Goal: Information Seeking & Learning: Learn about a topic

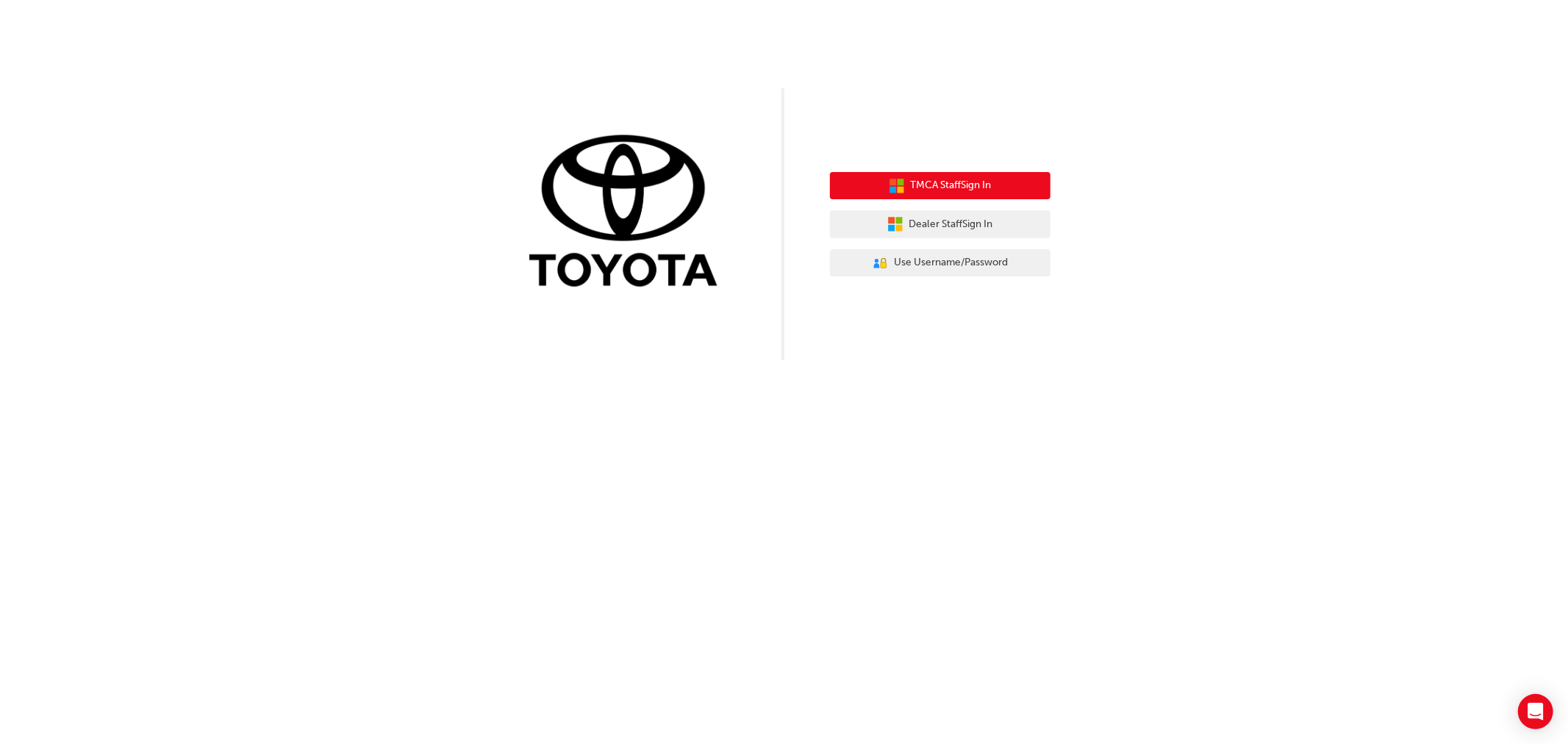
click at [912, 174] on button "TMCA Staff Sign In" at bounding box center [940, 186] width 221 height 28
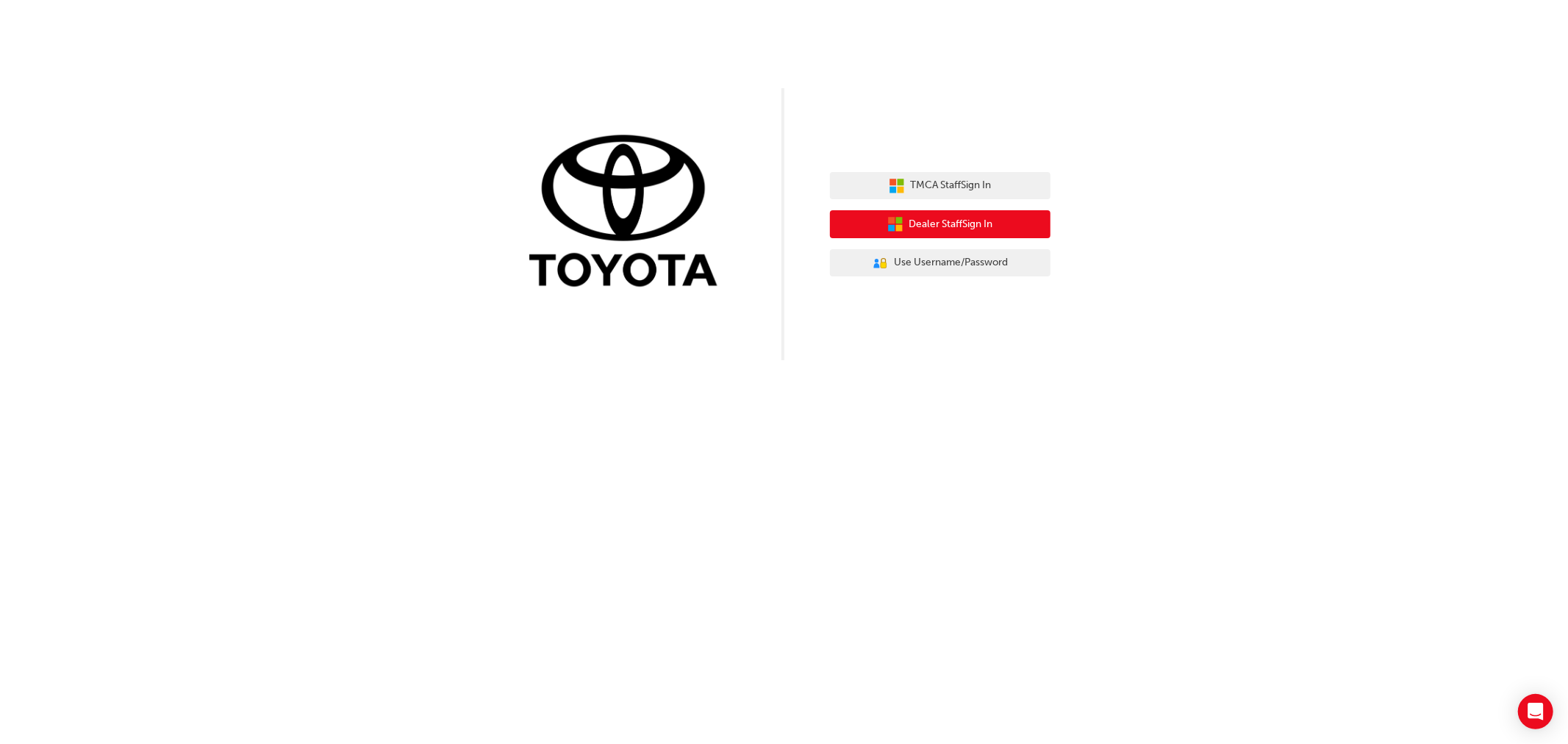
click at [908, 212] on button "Dealer Staff Sign In" at bounding box center [940, 224] width 221 height 28
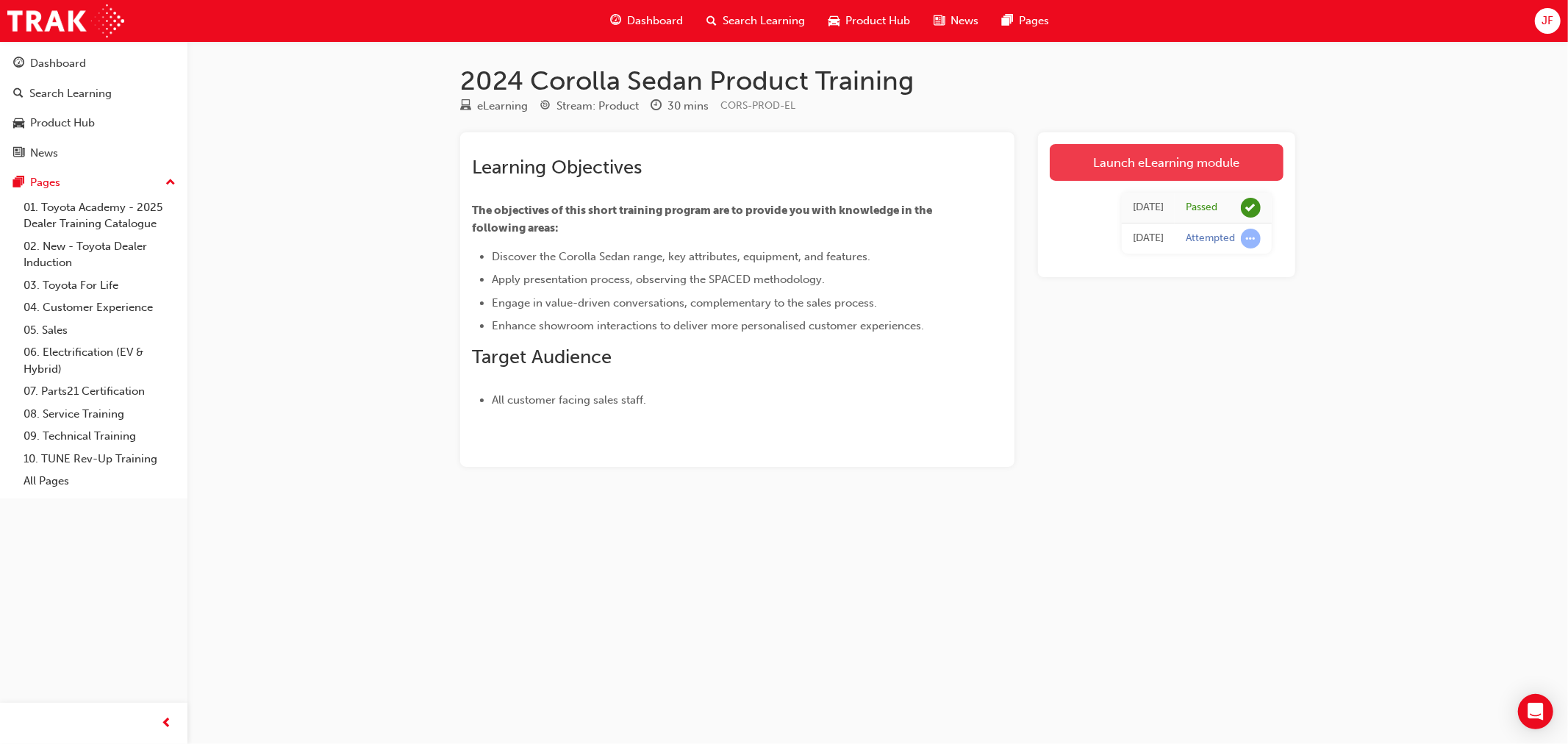
click at [1088, 154] on link "Launch eLearning module" at bounding box center [1166, 162] width 234 height 37
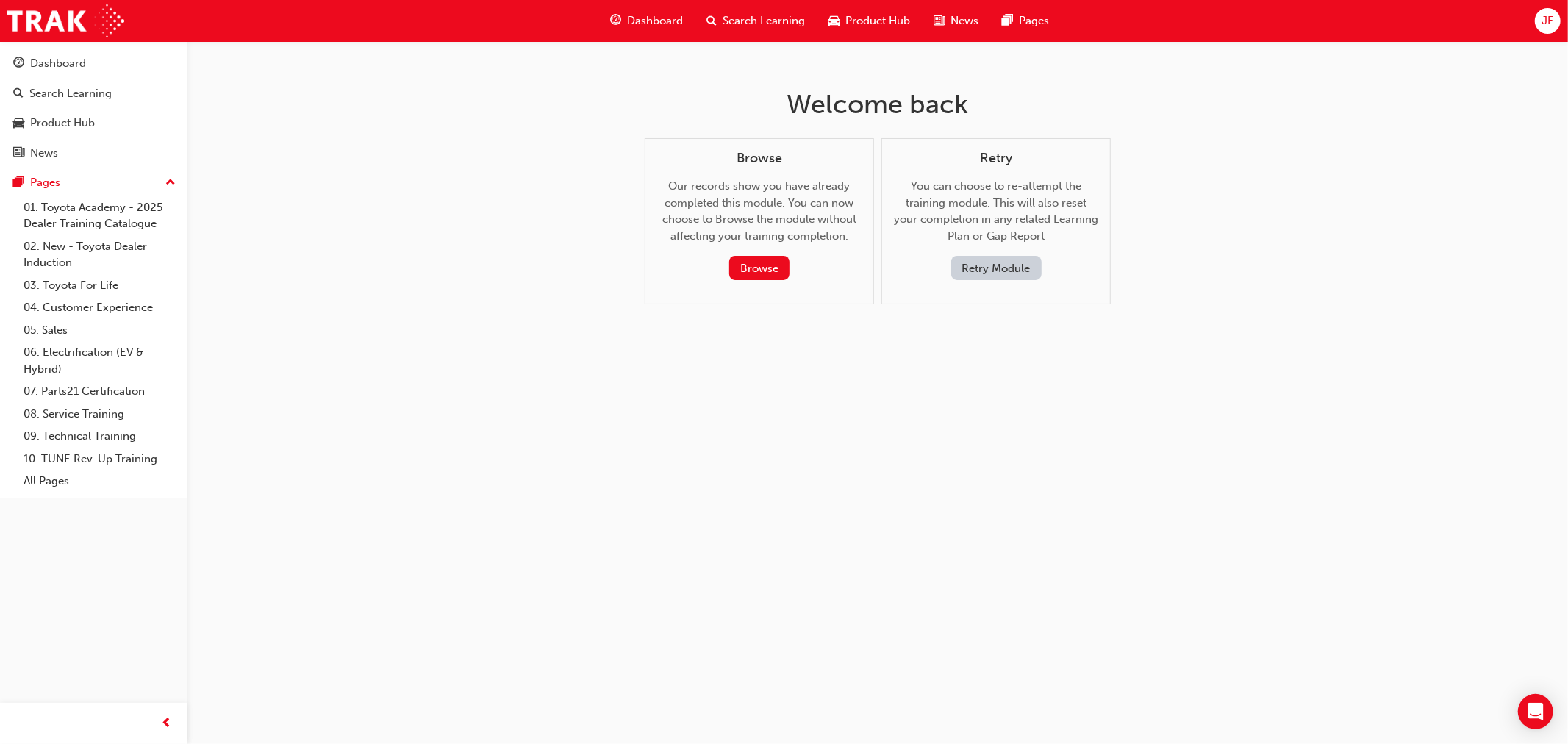
click at [997, 275] on button "Retry Module" at bounding box center [997, 268] width 91 height 24
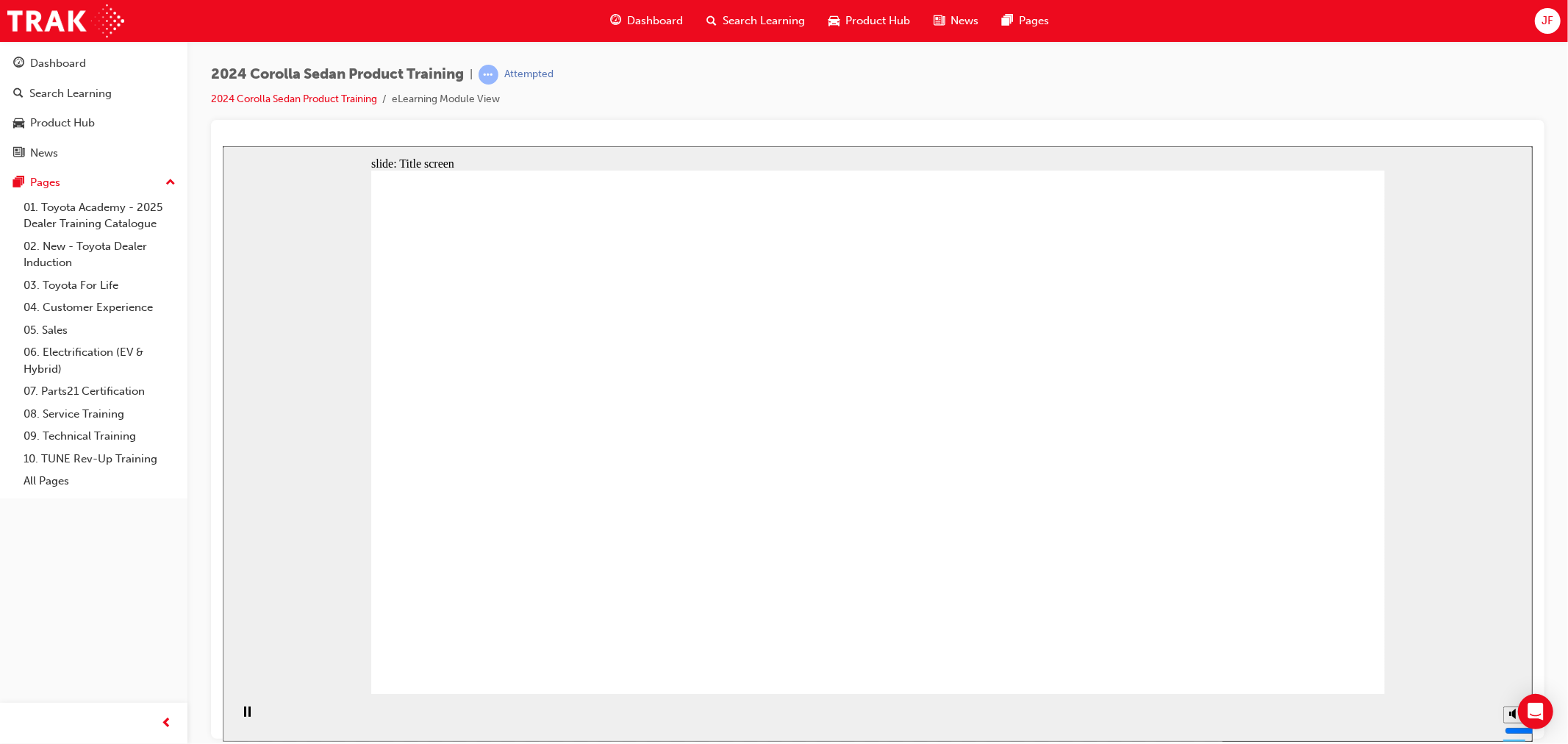
drag, startPoint x: 1243, startPoint y: 625, endPoint x: 1232, endPoint y: 619, distance: 12.5
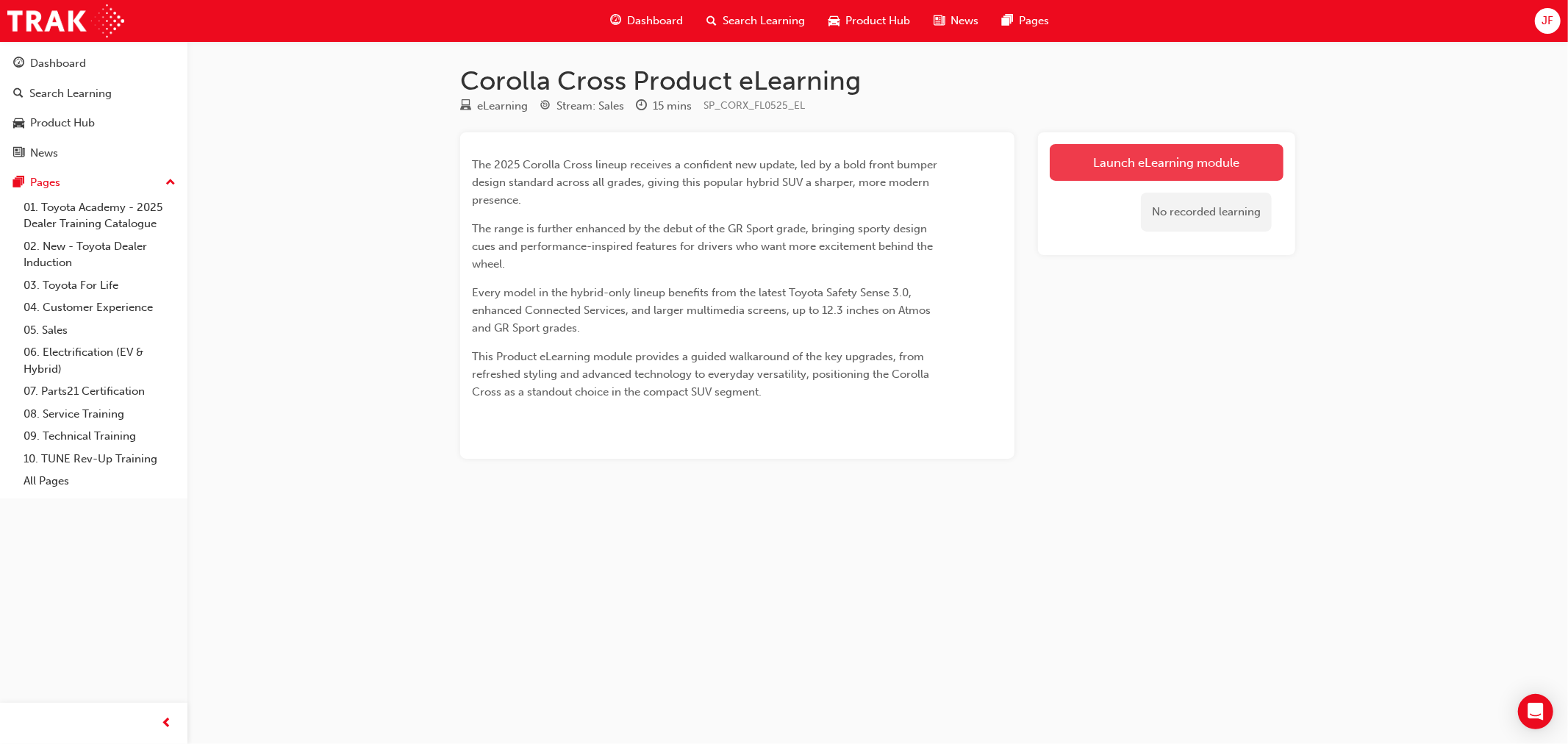
click at [1128, 165] on link "Launch eLearning module" at bounding box center [1166, 162] width 234 height 37
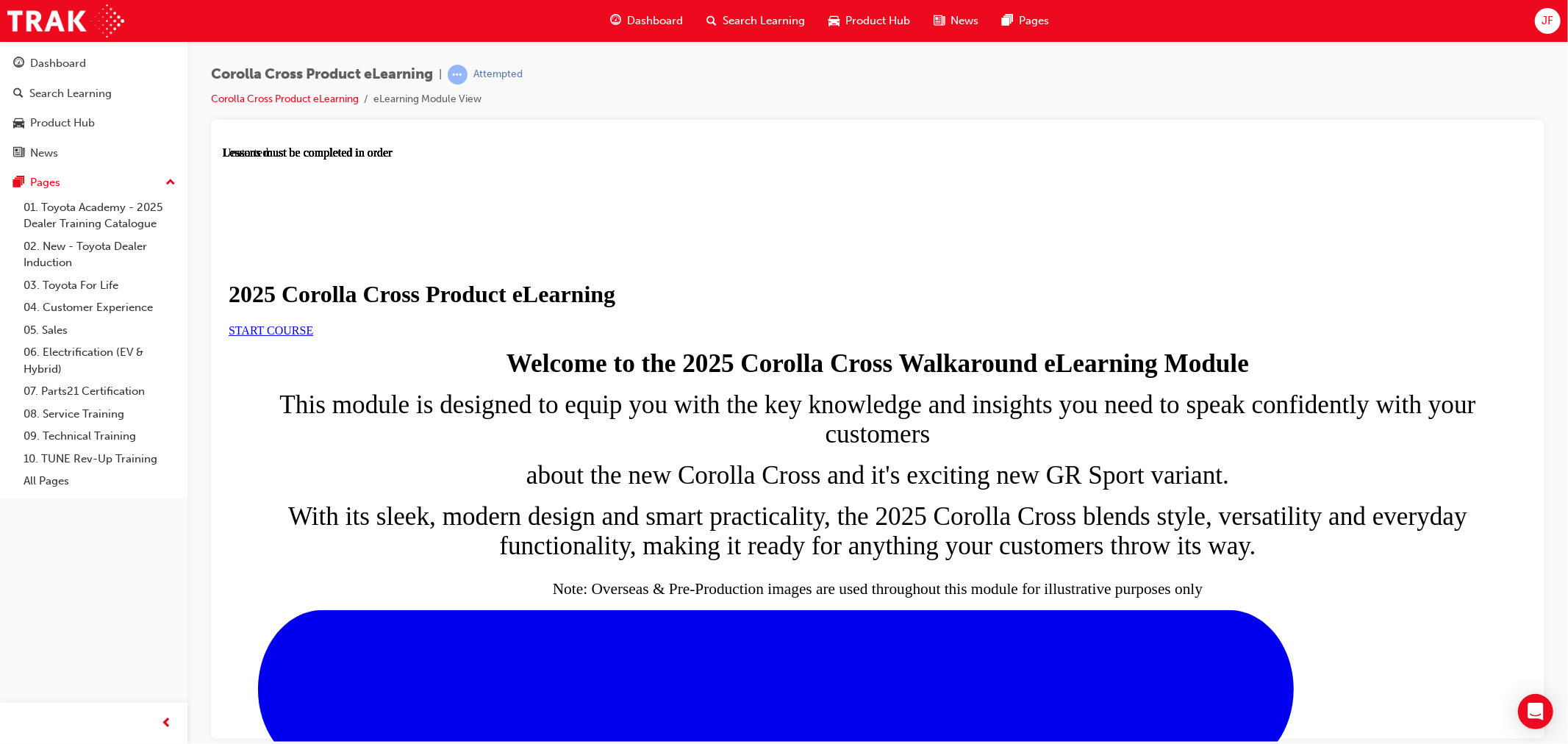
click at [312, 336] on link "START COURSE" at bounding box center [270, 329] width 85 height 13
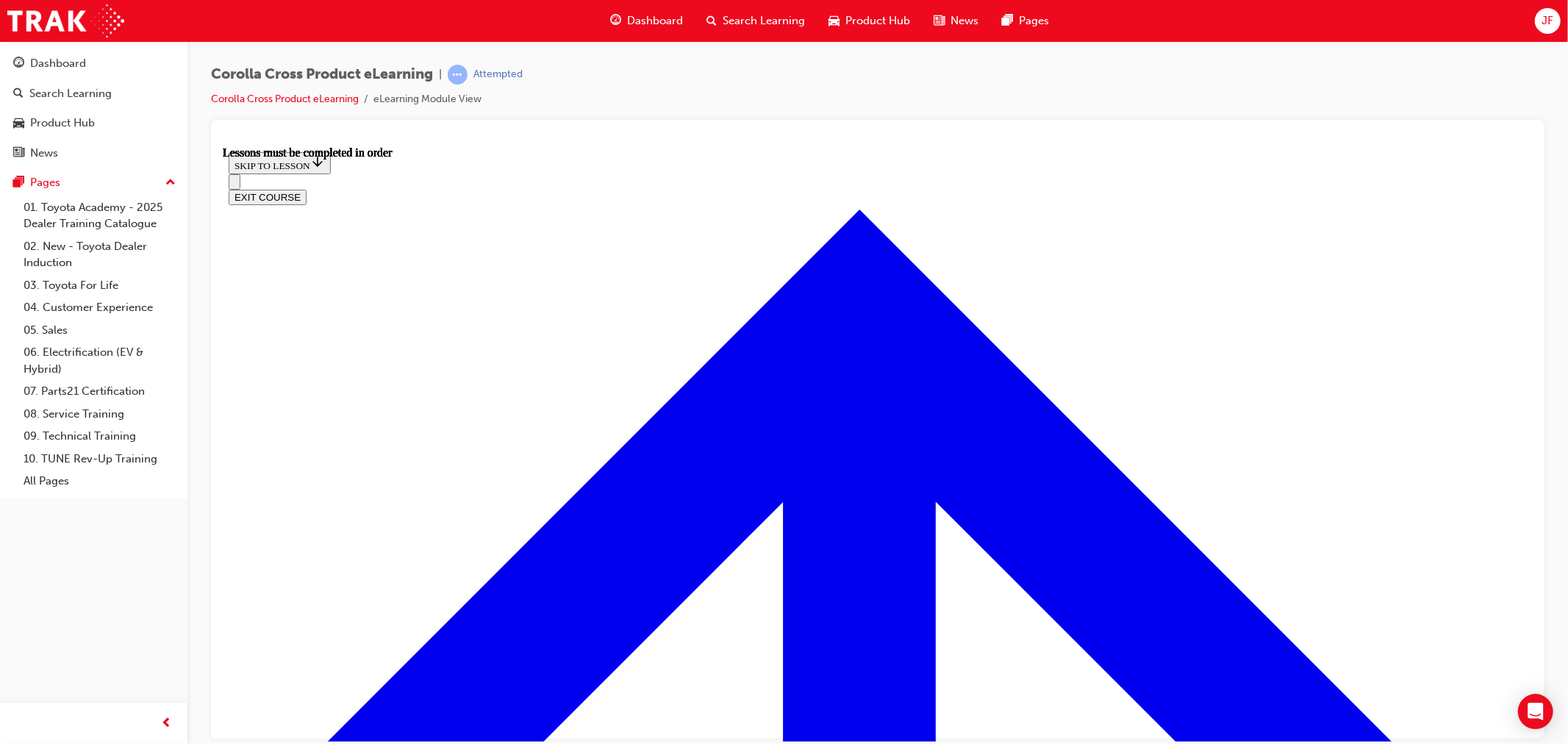
scroll to position [768, 0]
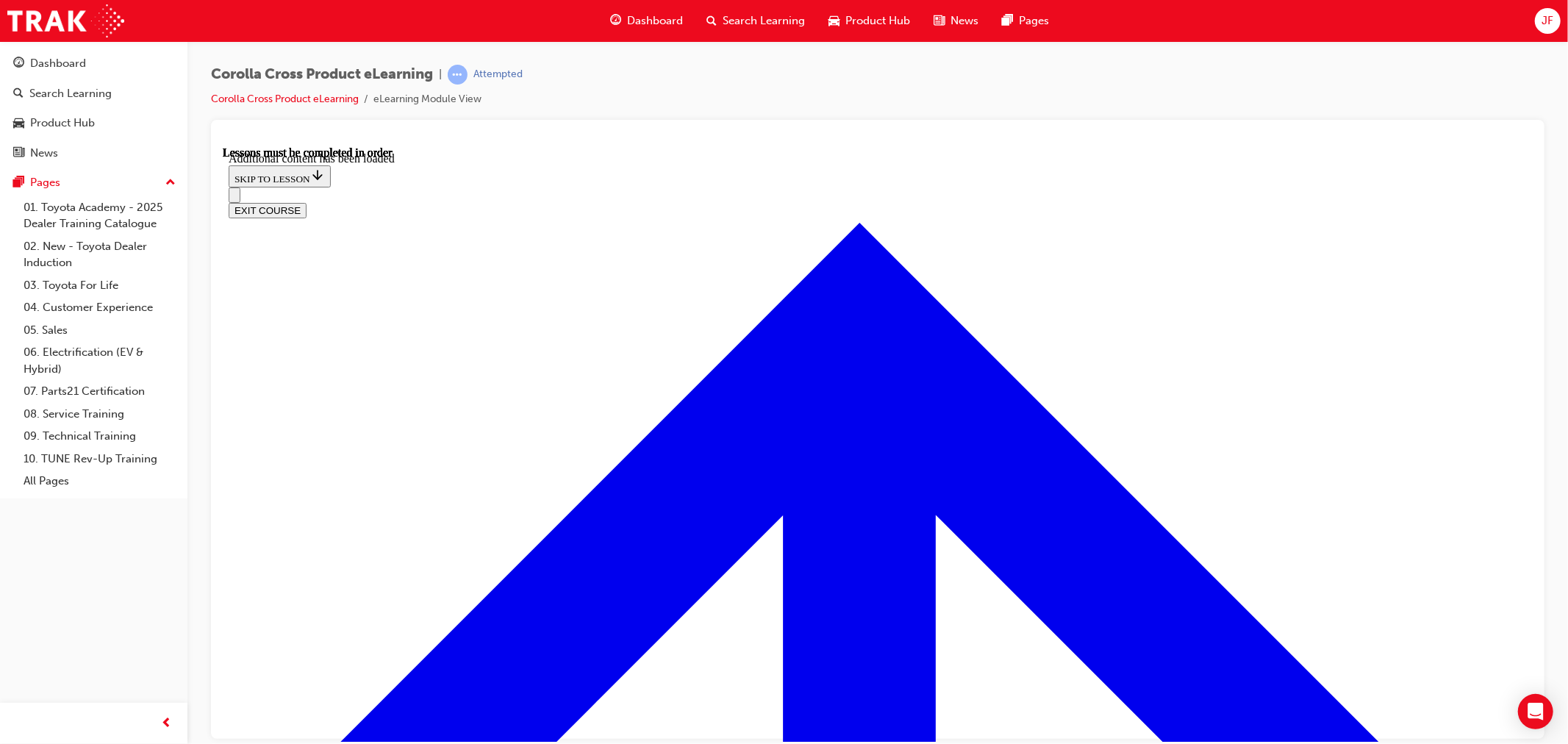
scroll to position [2400, 0]
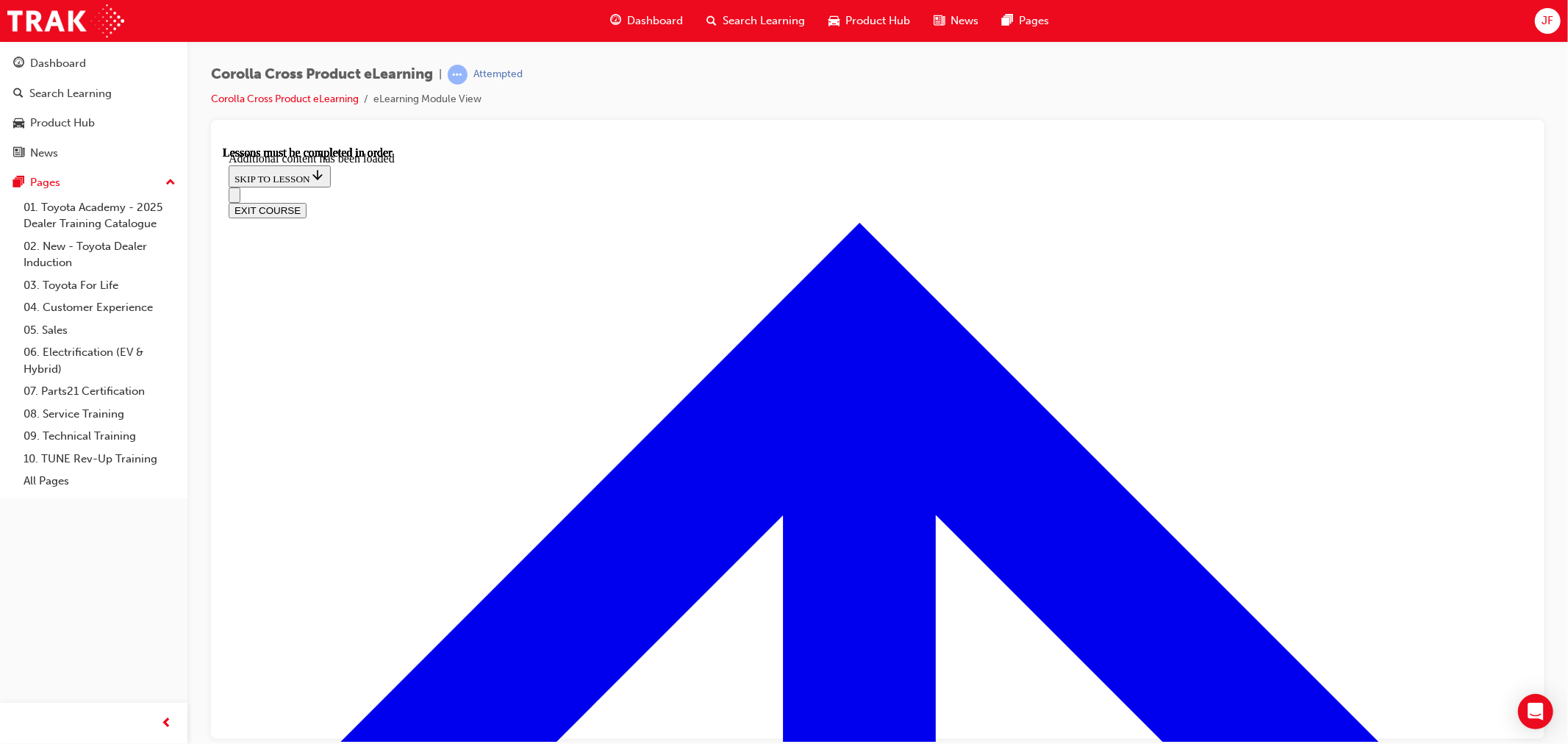
radio input "true"
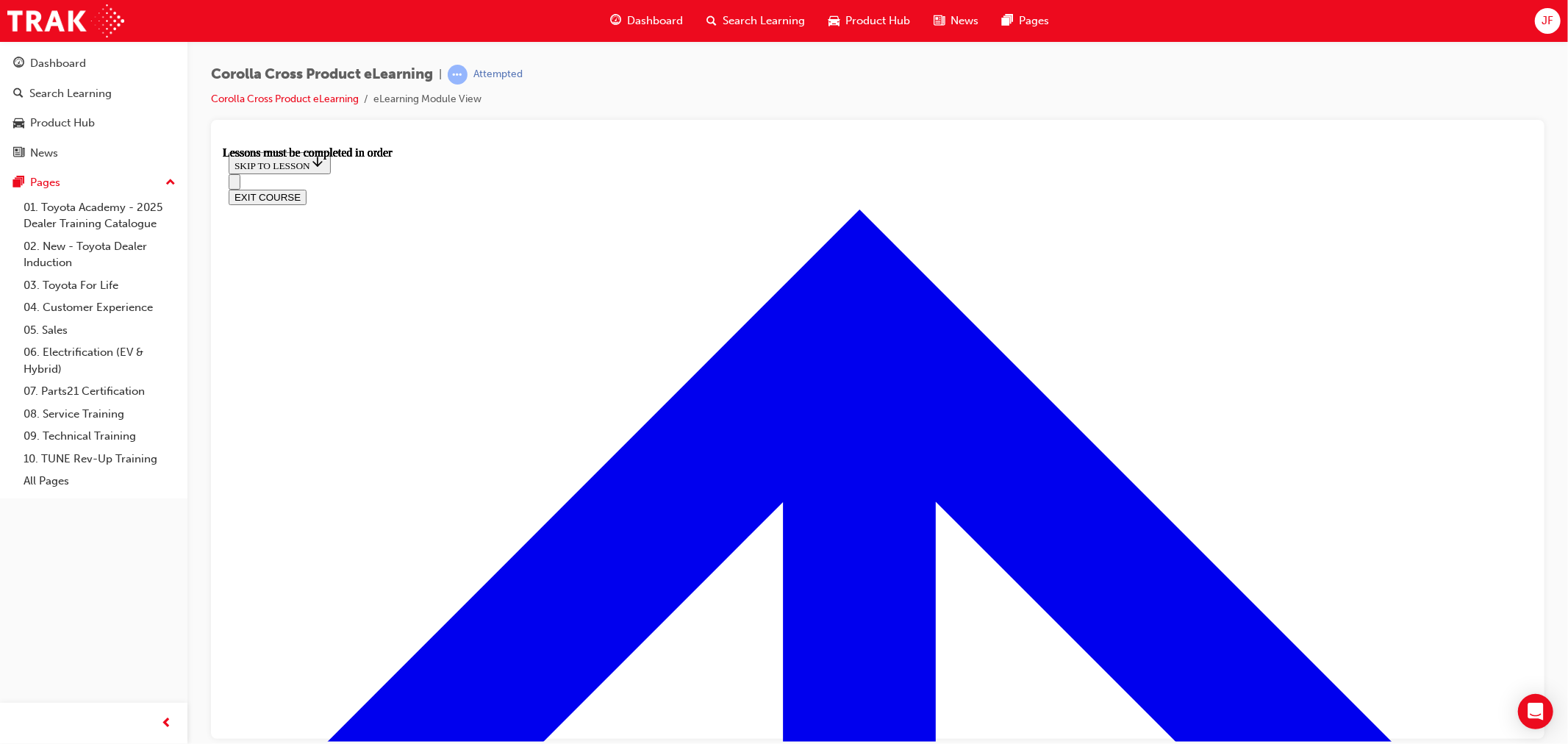
scroll to position [1290, 0]
drag, startPoint x: 811, startPoint y: 331, endPoint x: 807, endPoint y: 343, distance: 12.6
drag, startPoint x: 715, startPoint y: 493, endPoint x: 706, endPoint y: 501, distance: 12.0
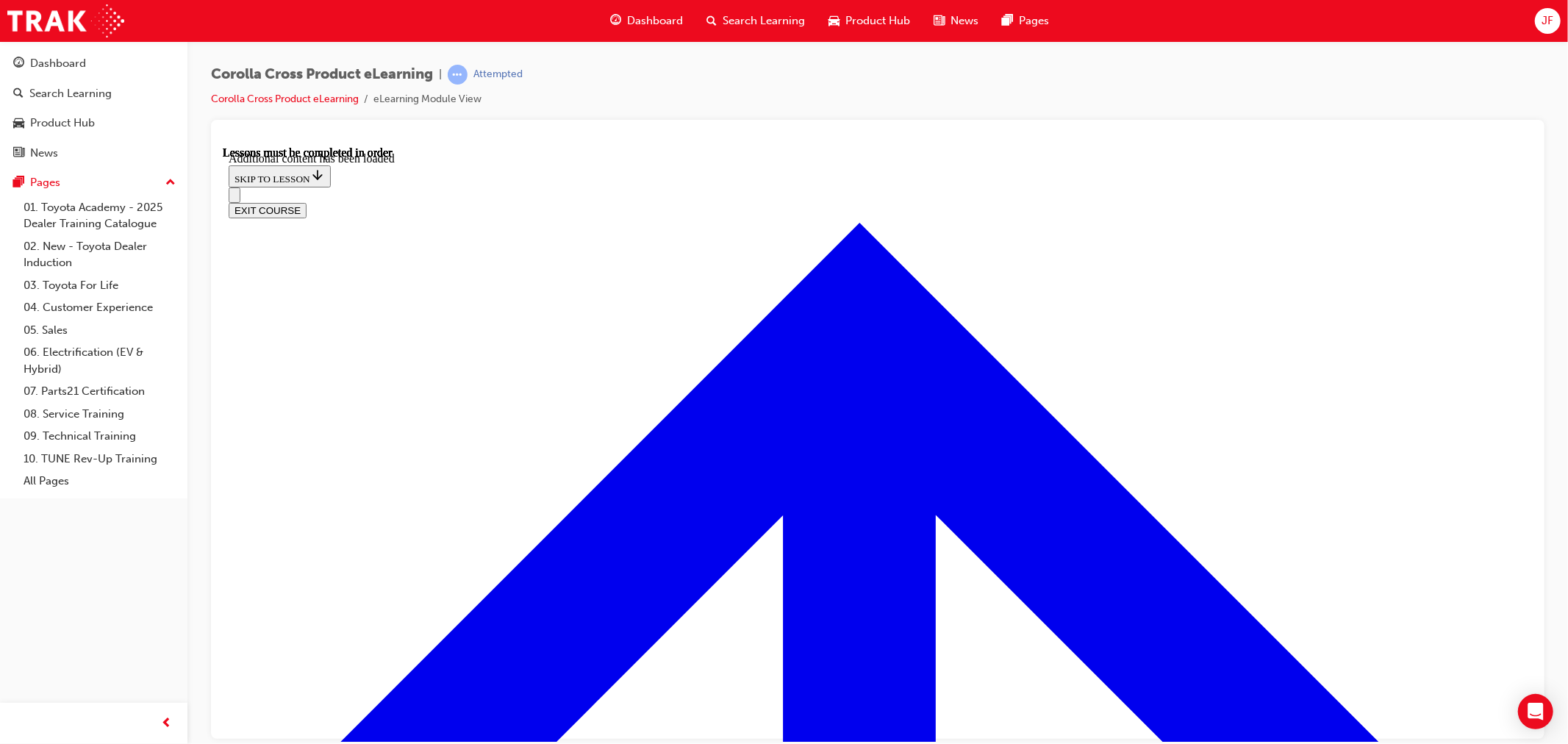
scroll to position [2135, 0]
radio input "true"
